Goal: Information Seeking & Learning: Learn about a topic

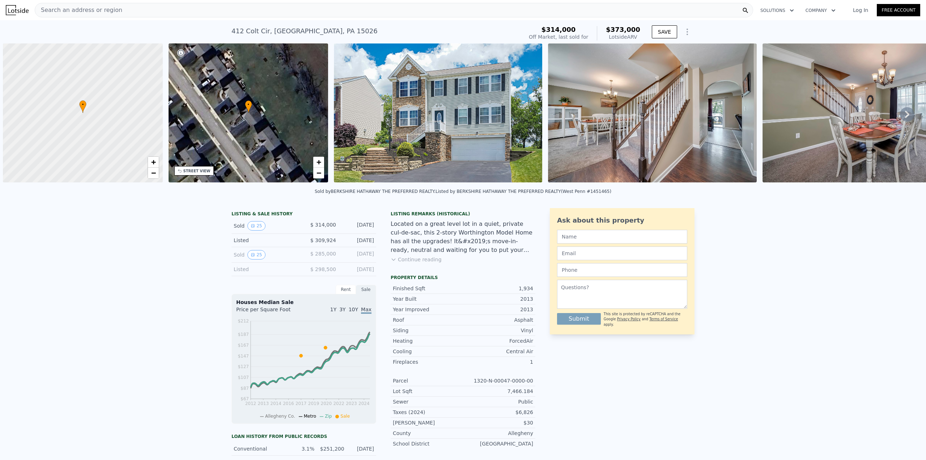
scroll to position [0, 3]
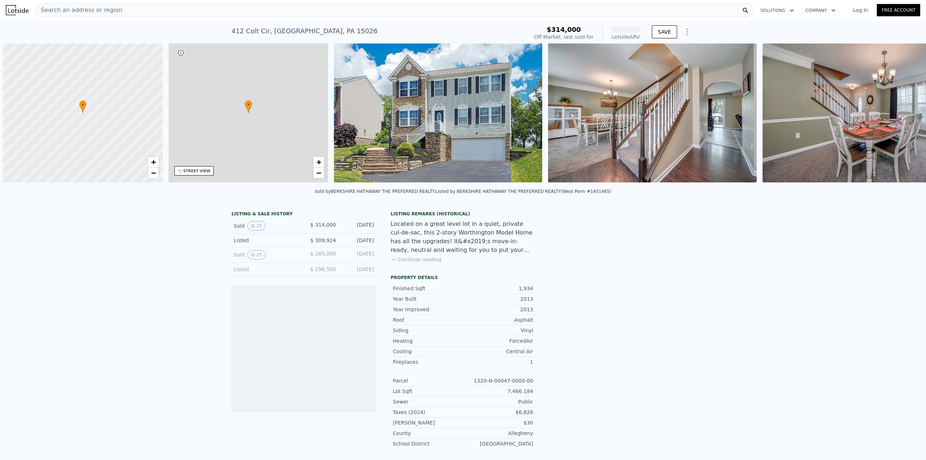
scroll to position [0, 3]
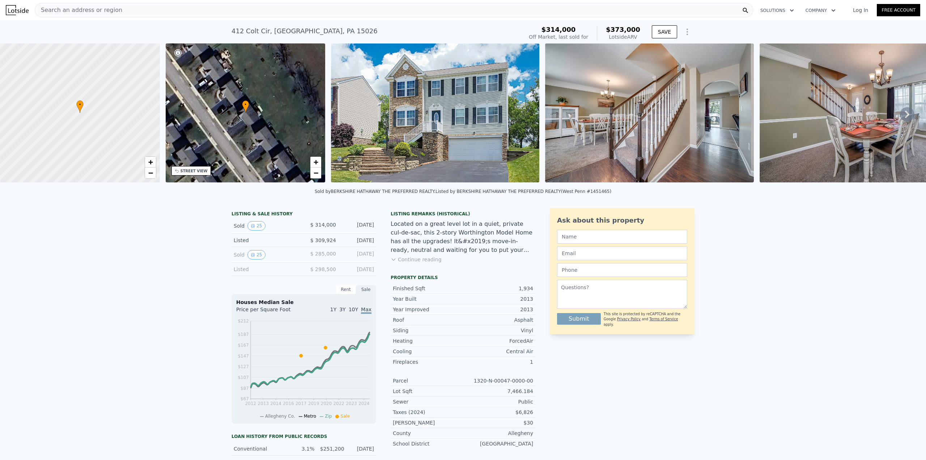
click at [860, 13] on link "Log In" at bounding box center [860, 10] width 33 height 7
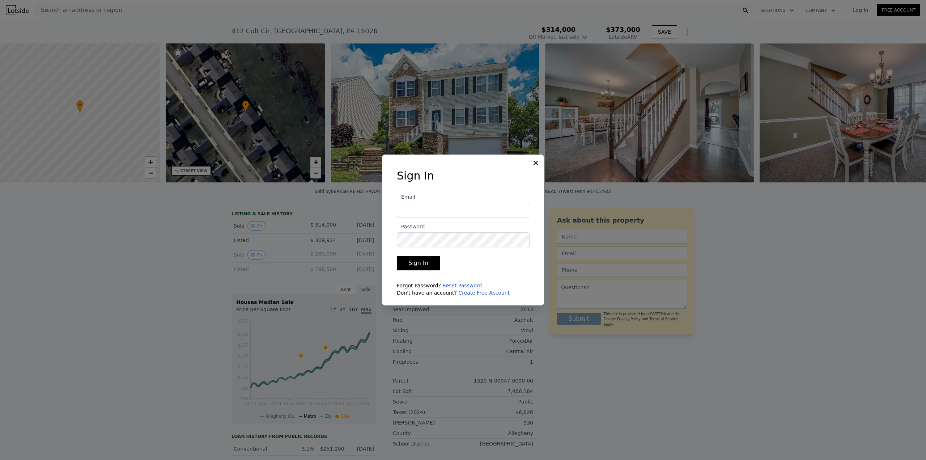
click at [411, 210] on input "Email" at bounding box center [463, 210] width 132 height 15
type input "megan.t.orsi@gmail.com"
click at [397, 256] on button "Sign In" at bounding box center [418, 263] width 43 height 14
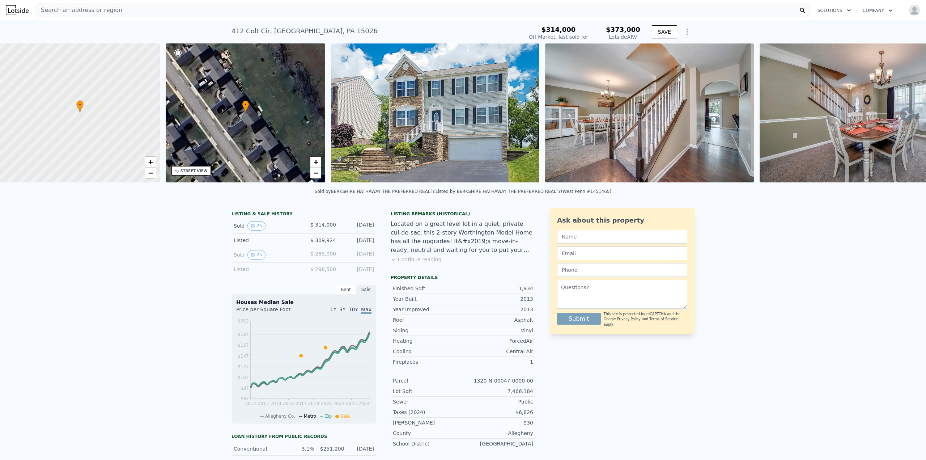
click at [912, 9] on img "button" at bounding box center [914, 10] width 12 height 12
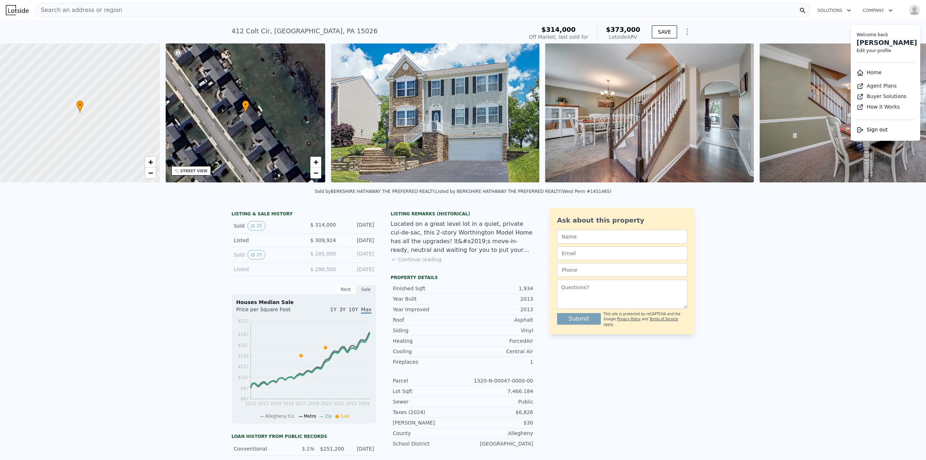
click at [868, 43] on link "Megan Orsi" at bounding box center [886, 43] width 60 height 8
select select "53"
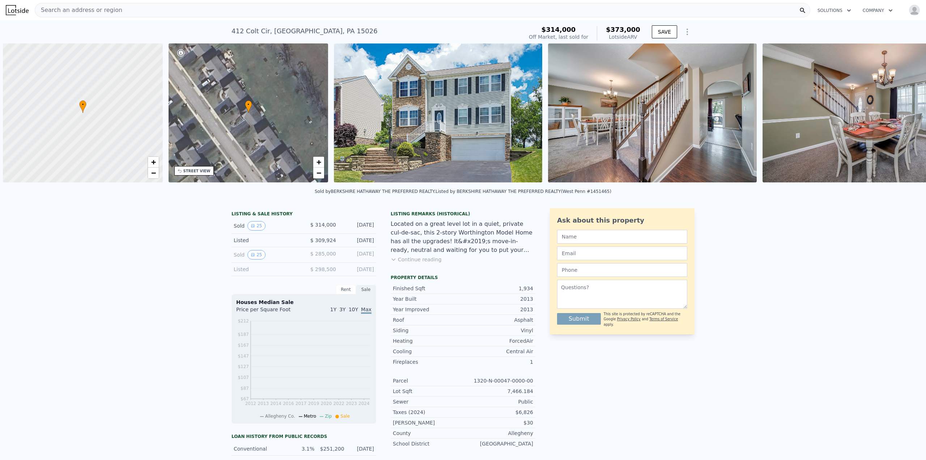
scroll to position [0, 3]
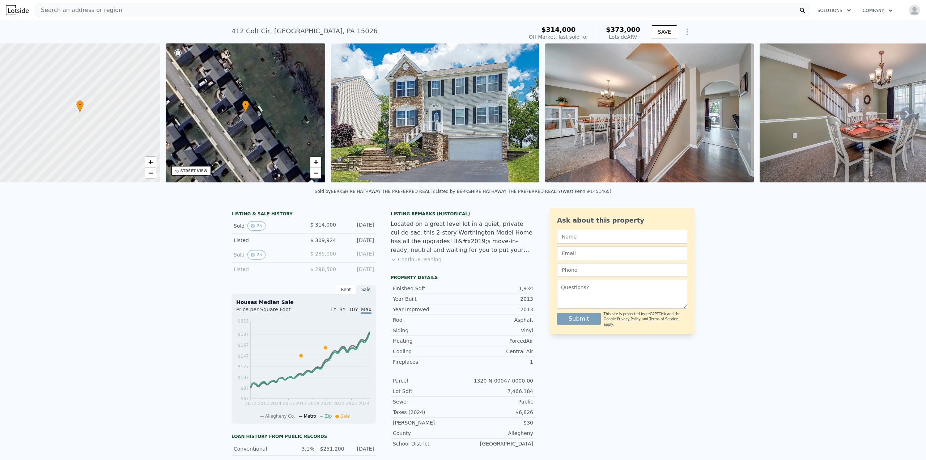
click at [913, 9] on img "button" at bounding box center [914, 10] width 12 height 12
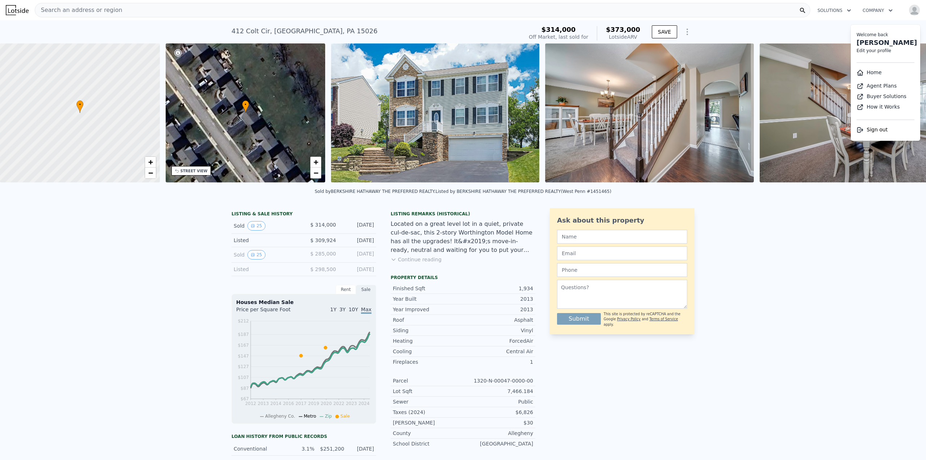
click at [863, 73] on link "Home" at bounding box center [868, 72] width 25 height 6
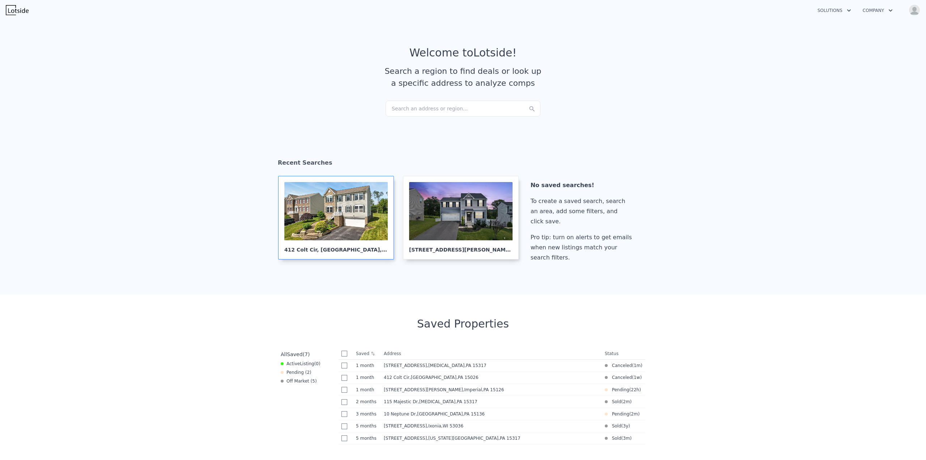
click at [357, 219] on div at bounding box center [335, 211] width 103 height 58
click at [337, 209] on div at bounding box center [335, 211] width 103 height 58
click at [330, 243] on div "412 Colt Cir , Allegheny County , PA 15026" at bounding box center [335, 246] width 103 height 13
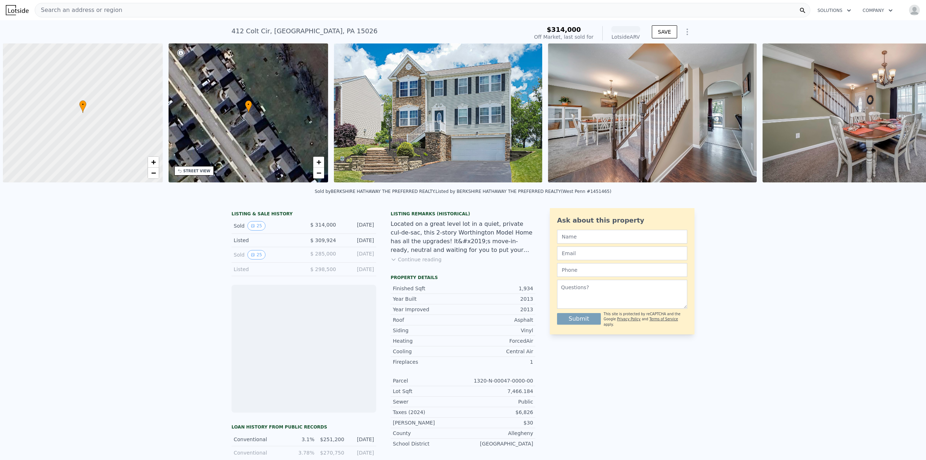
scroll to position [0, 3]
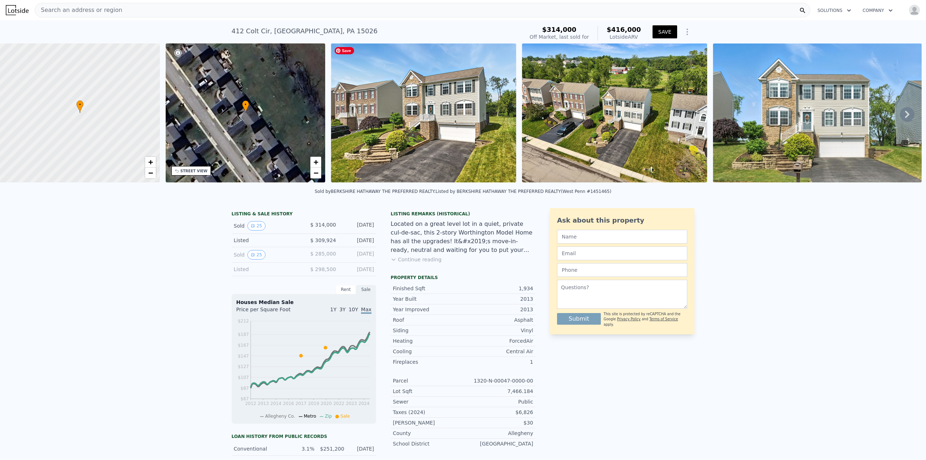
click at [454, 118] on img at bounding box center [423, 112] width 185 height 139
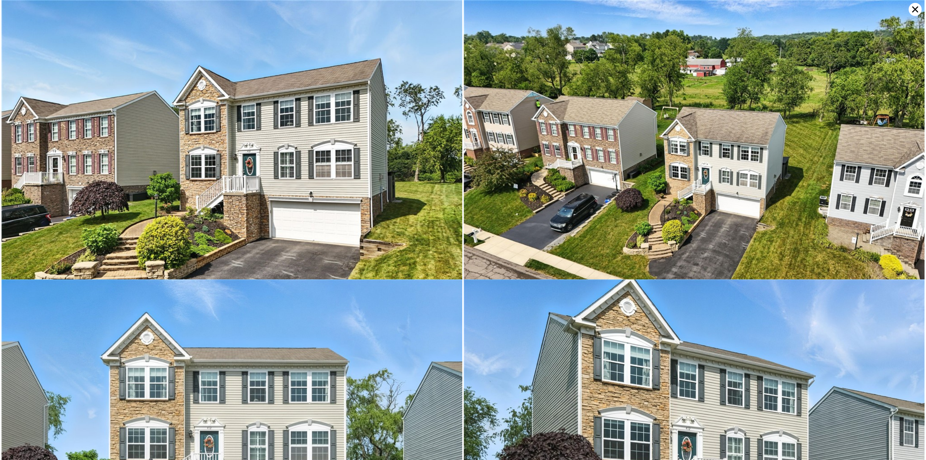
click at [916, 10] on icon at bounding box center [915, 10] width 6 height 6
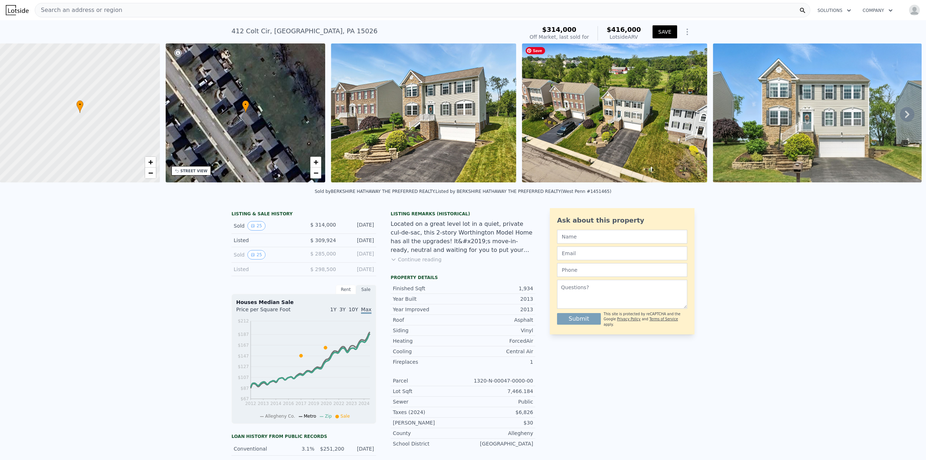
click at [636, 115] on img at bounding box center [614, 112] width 185 height 139
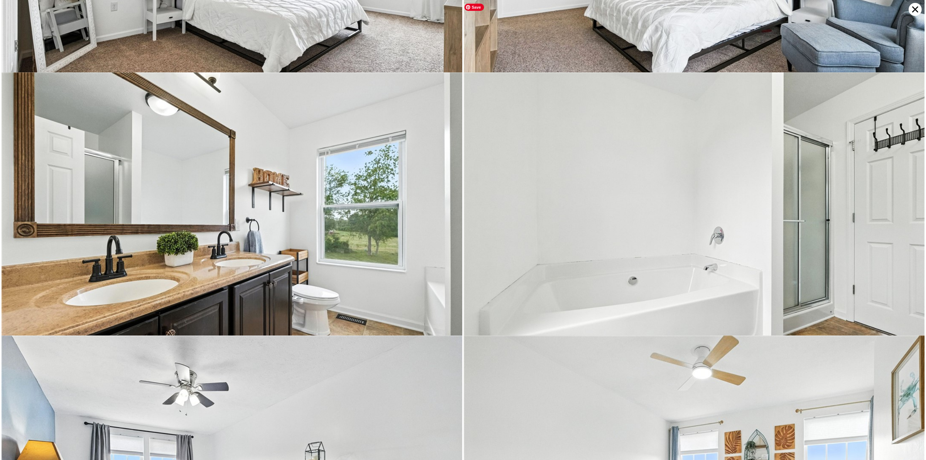
scroll to position [2645, 0]
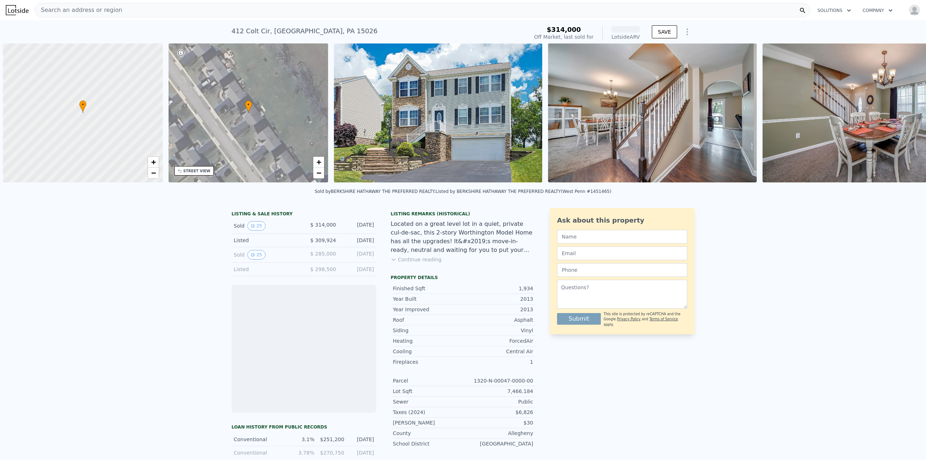
scroll to position [0, 3]
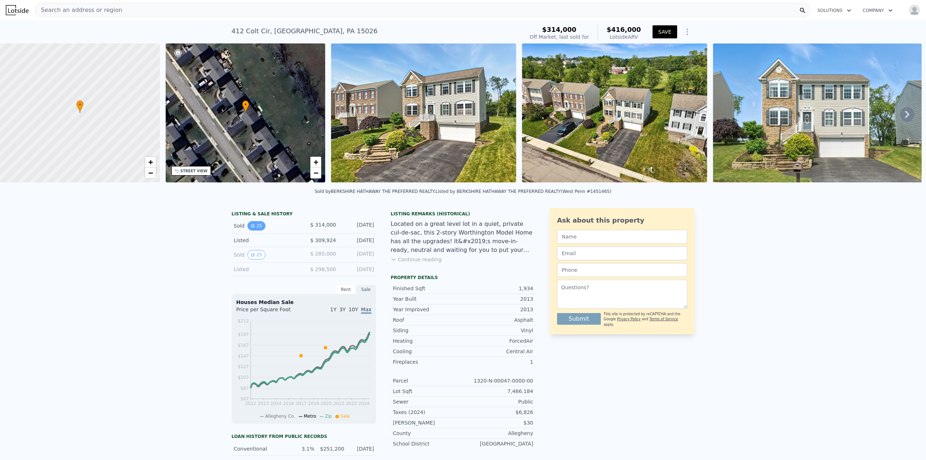
click at [253, 229] on button "25" at bounding box center [256, 225] width 18 height 9
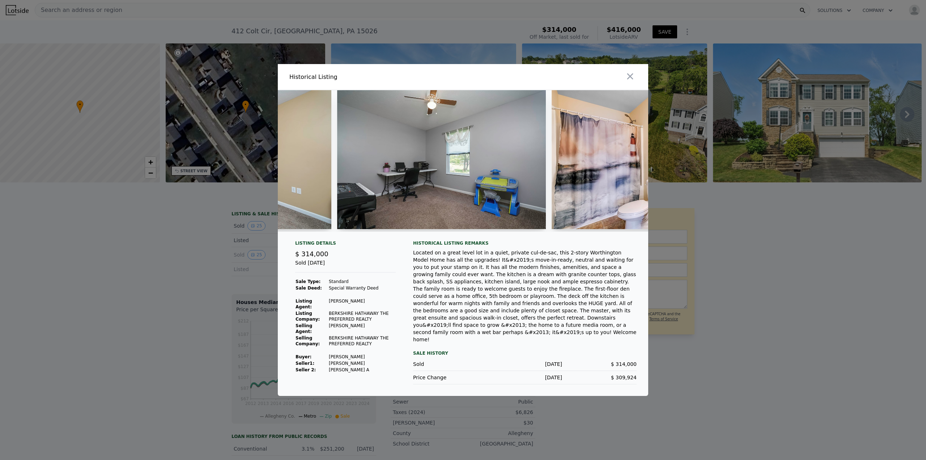
scroll to position [0, 3394]
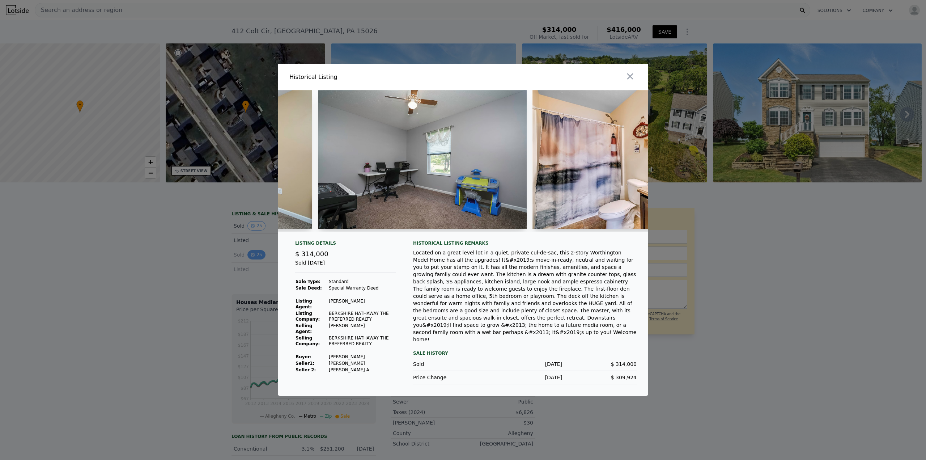
drag, startPoint x: 225, startPoint y: 258, endPoint x: 251, endPoint y: 261, distance: 26.2
click at [227, 260] on div at bounding box center [463, 230] width 926 height 460
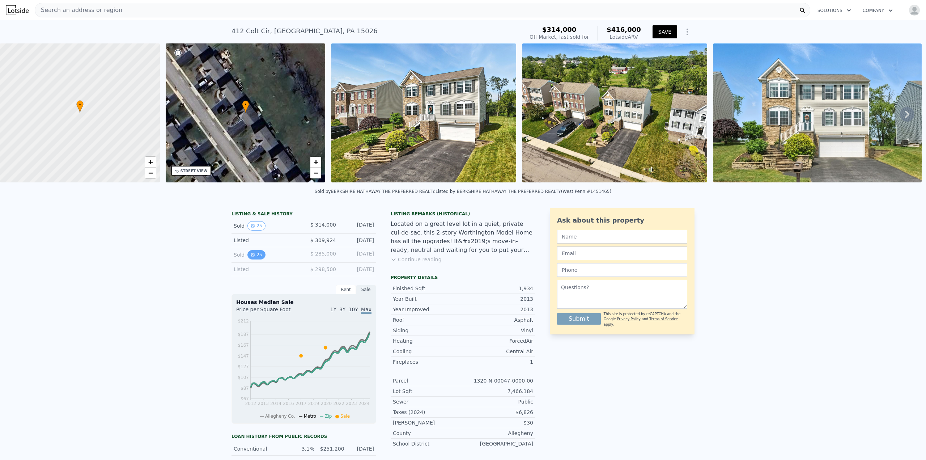
click at [255, 257] on button "25" at bounding box center [256, 254] width 18 height 9
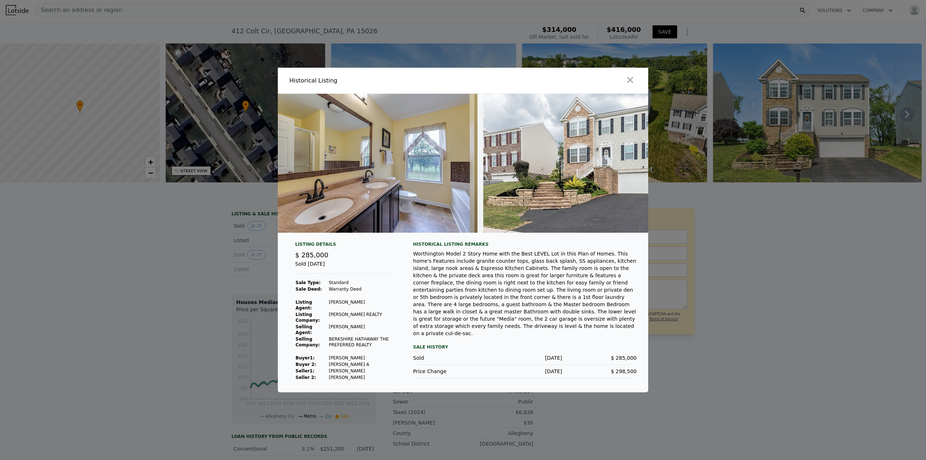
scroll to position [0, 4993]
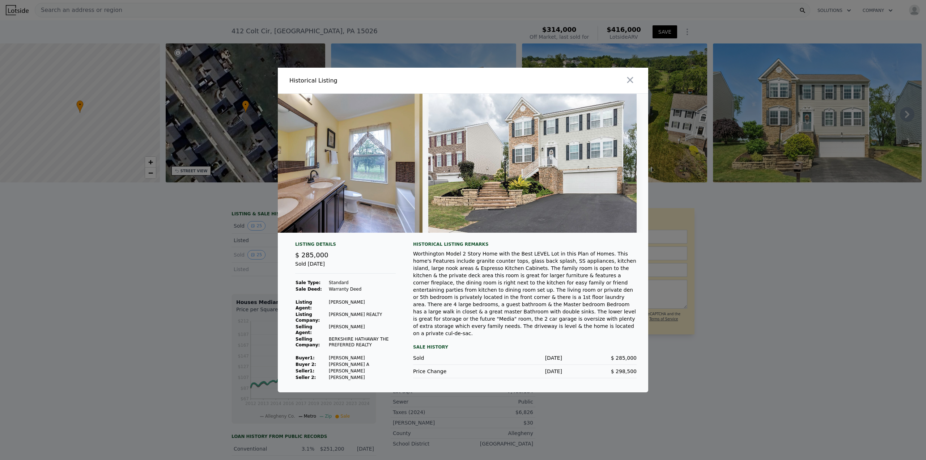
drag, startPoint x: 187, startPoint y: 241, endPoint x: 193, endPoint y: 232, distance: 11.2
click at [189, 240] on div at bounding box center [463, 230] width 926 height 460
